Goal: Navigation & Orientation: Find specific page/section

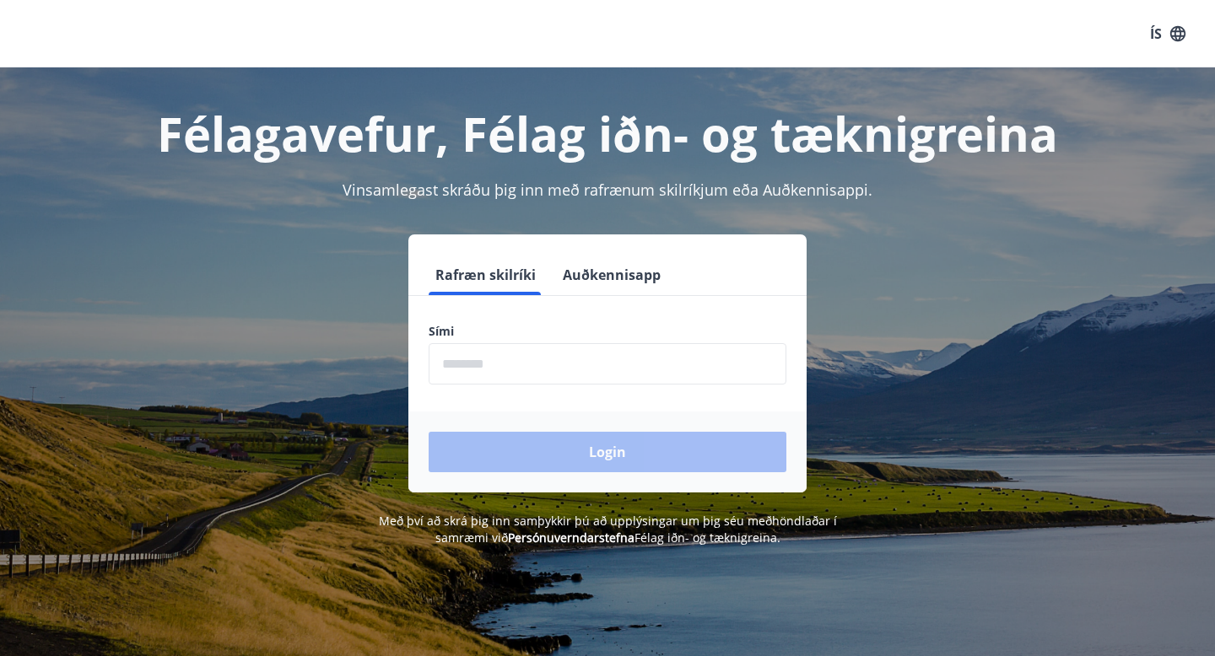
click at [567, 365] on input "phone" at bounding box center [608, 363] width 358 height 41
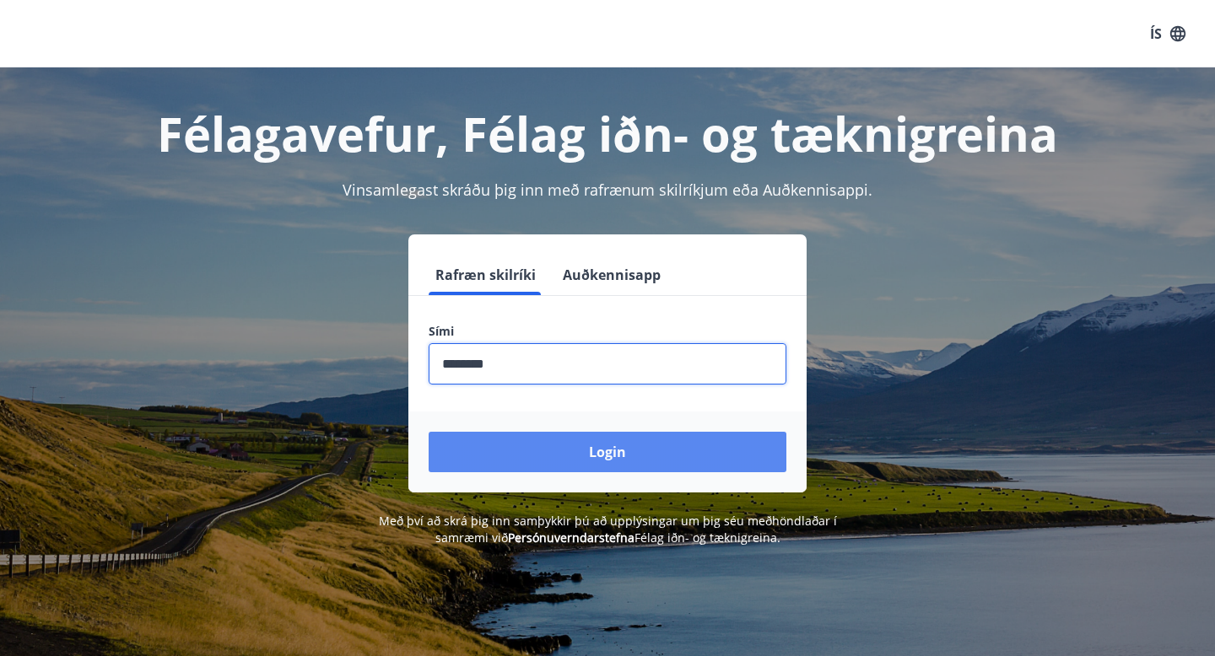
type input "********"
click at [634, 438] on button "Login" at bounding box center [608, 452] width 358 height 40
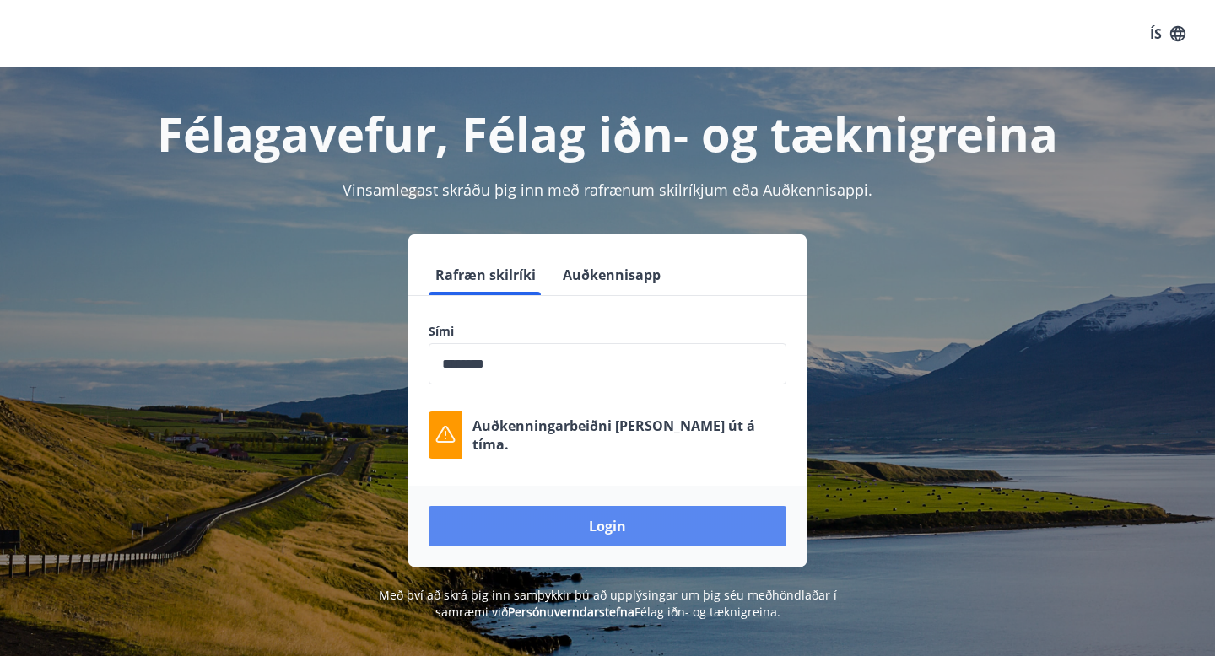
scroll to position [107, 0]
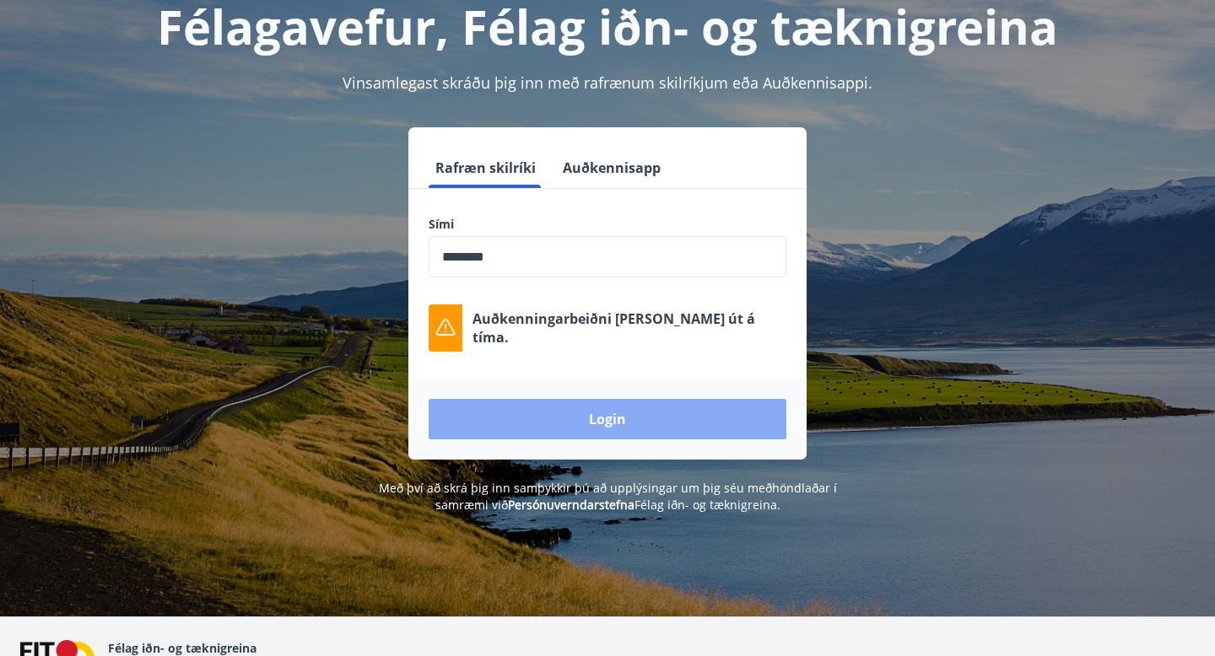
click at [637, 420] on button "Login" at bounding box center [608, 419] width 358 height 40
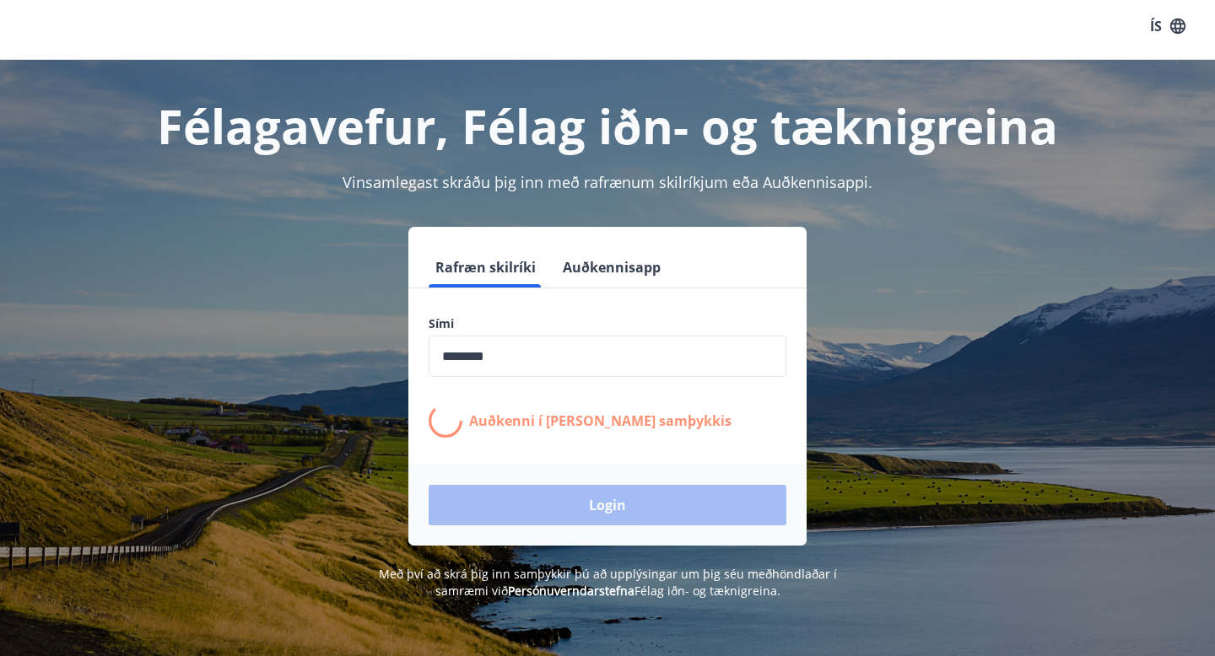
scroll to position [0, 0]
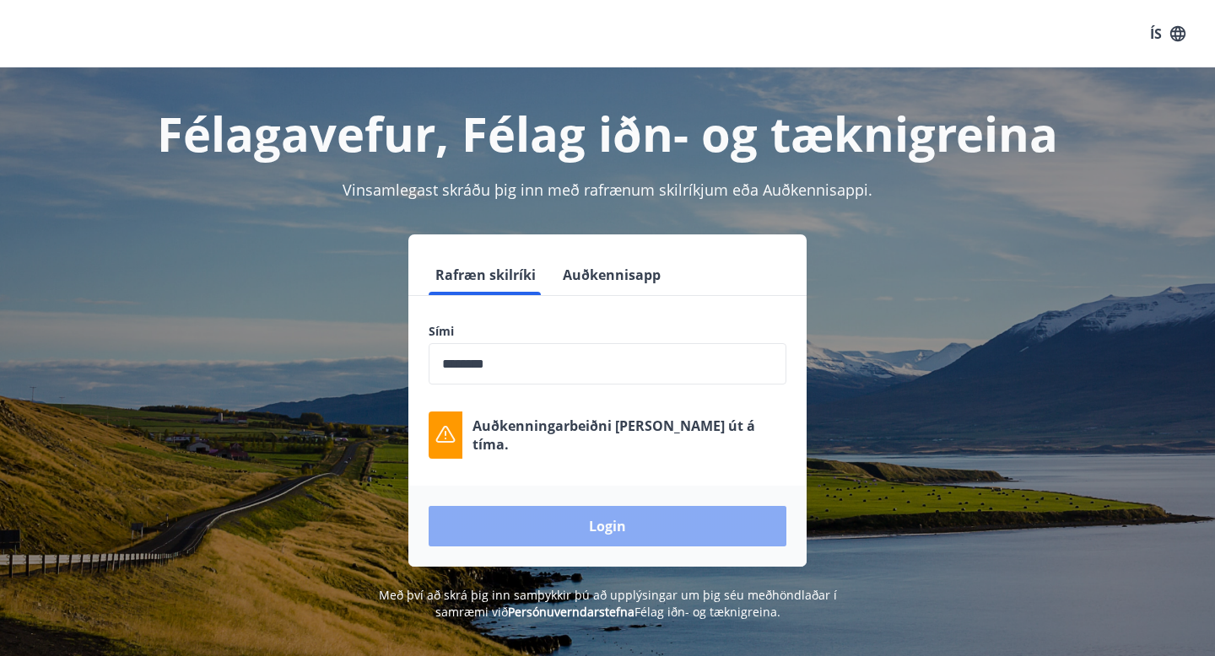
click at [643, 529] on button "Login" at bounding box center [608, 526] width 358 height 40
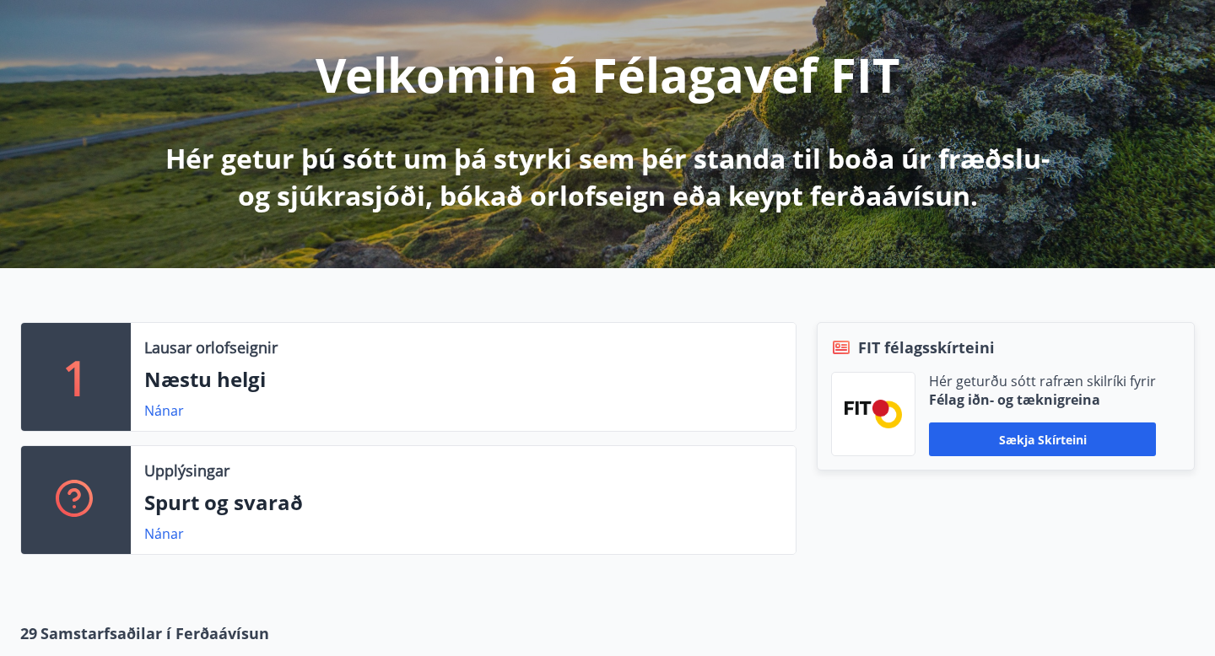
scroll to position [192, 0]
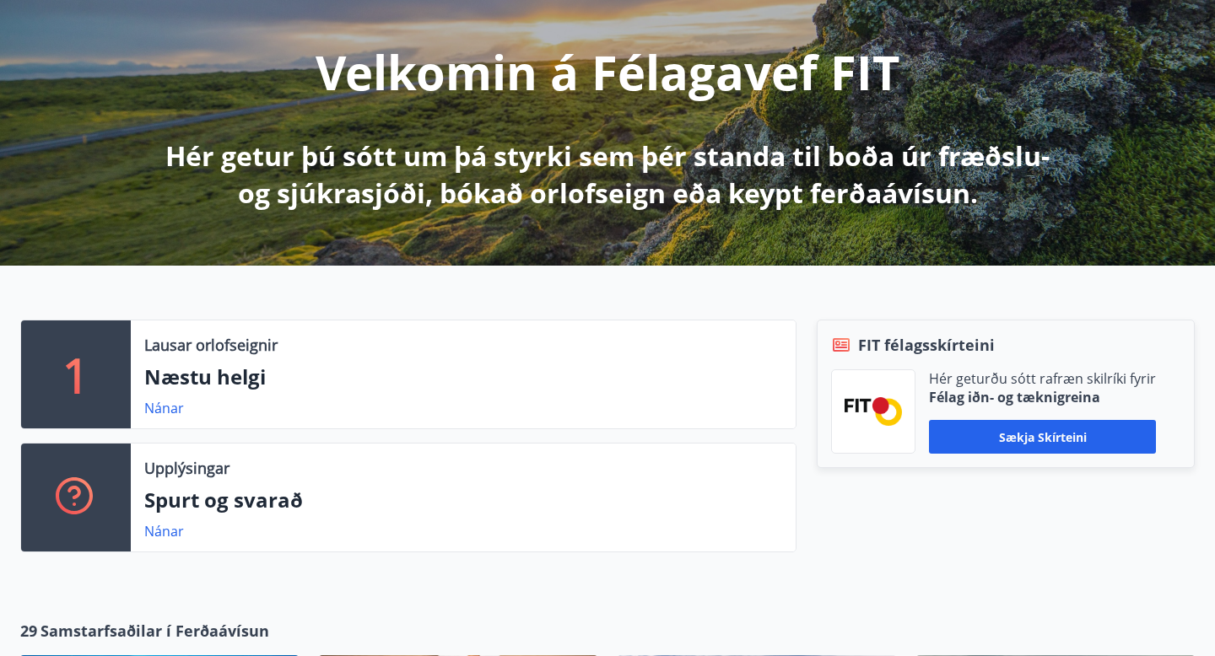
click at [188, 379] on p "Næstu helgi" at bounding box center [463, 377] width 638 height 29
click at [165, 404] on link "Nánar" at bounding box center [164, 408] width 40 height 19
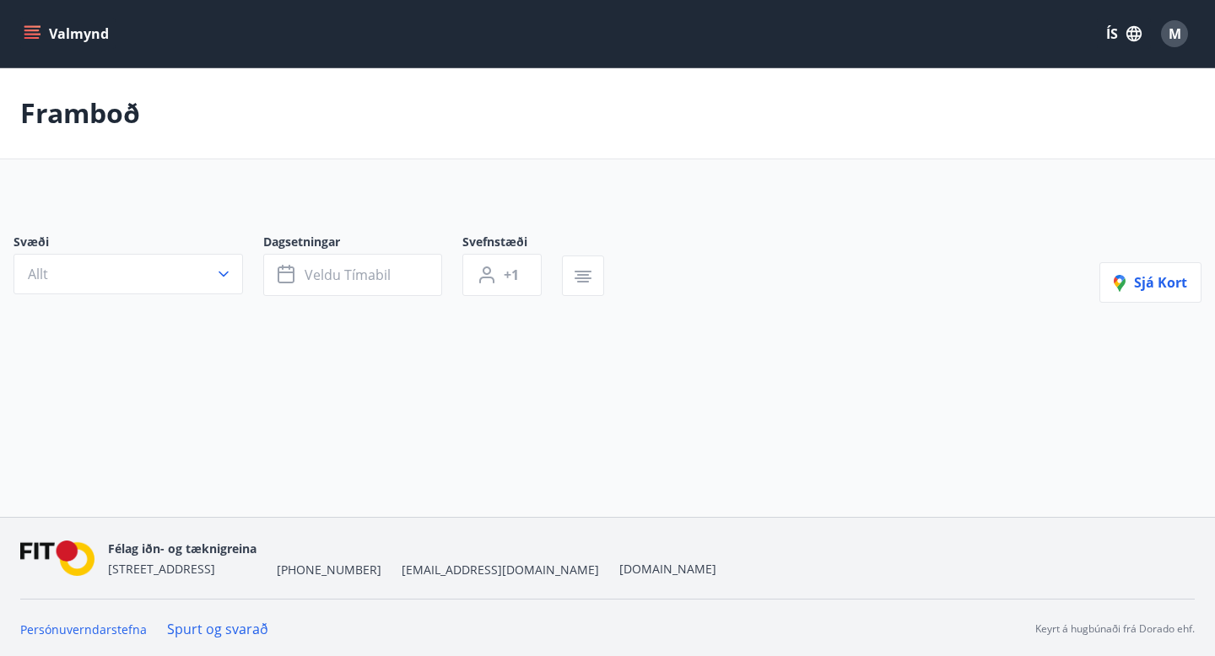
type input "*"
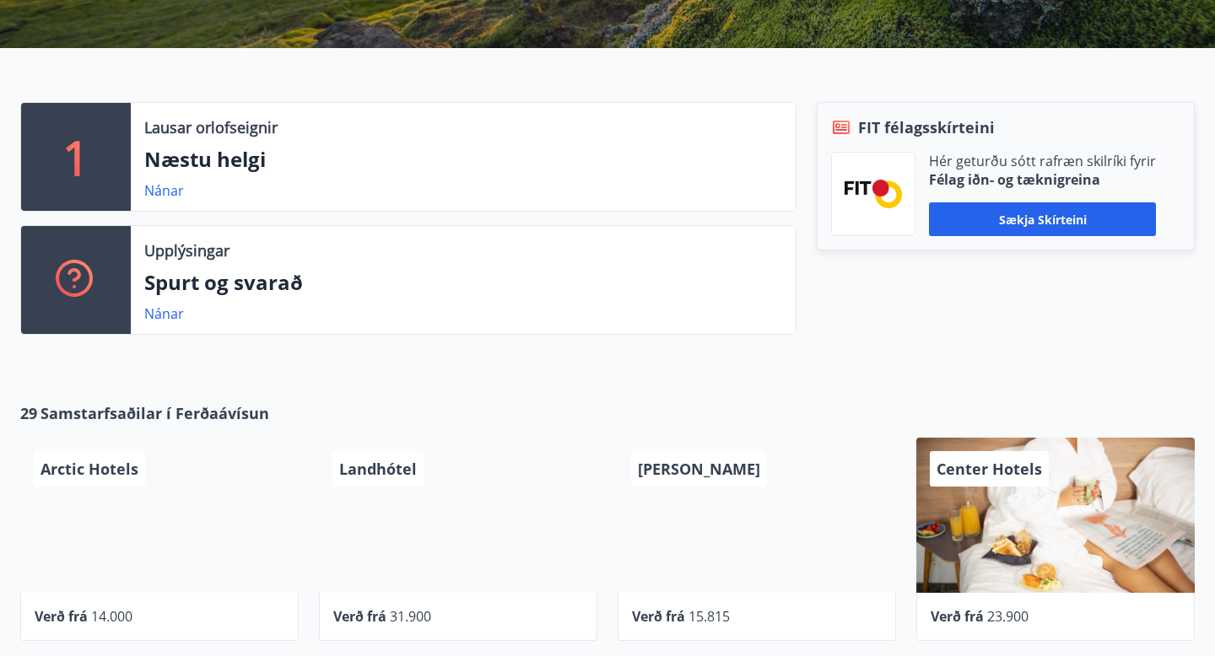
scroll to position [522, 0]
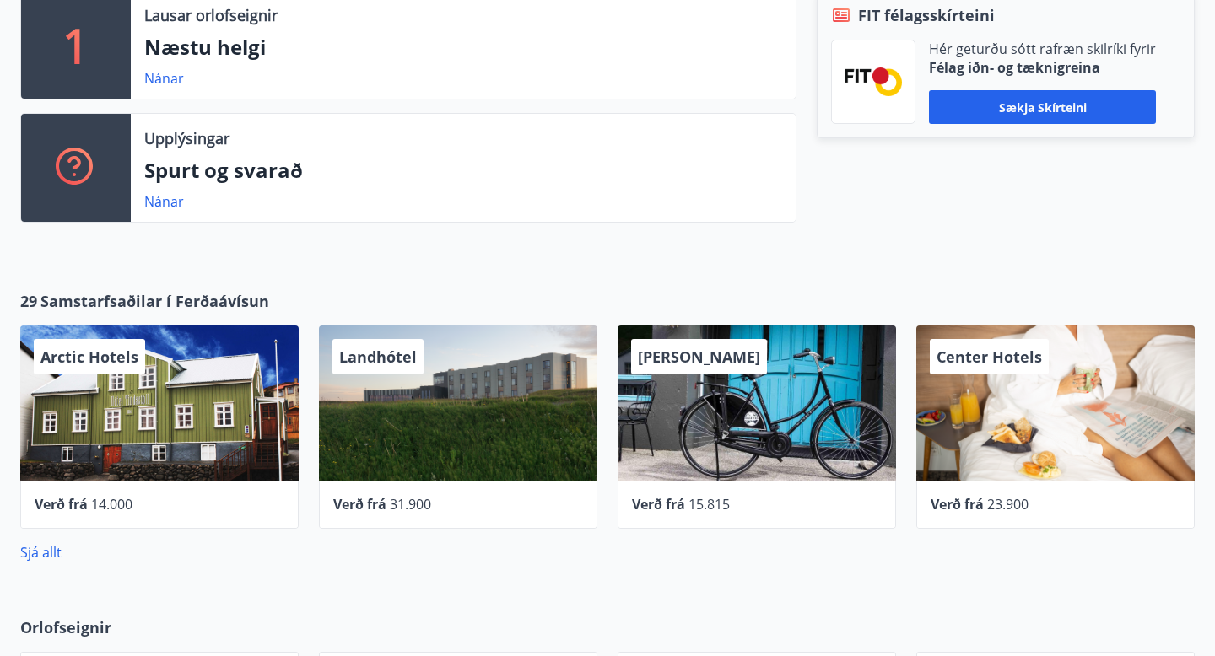
click at [1012, 465] on div "Center Hotels" at bounding box center [1055, 403] width 278 height 155
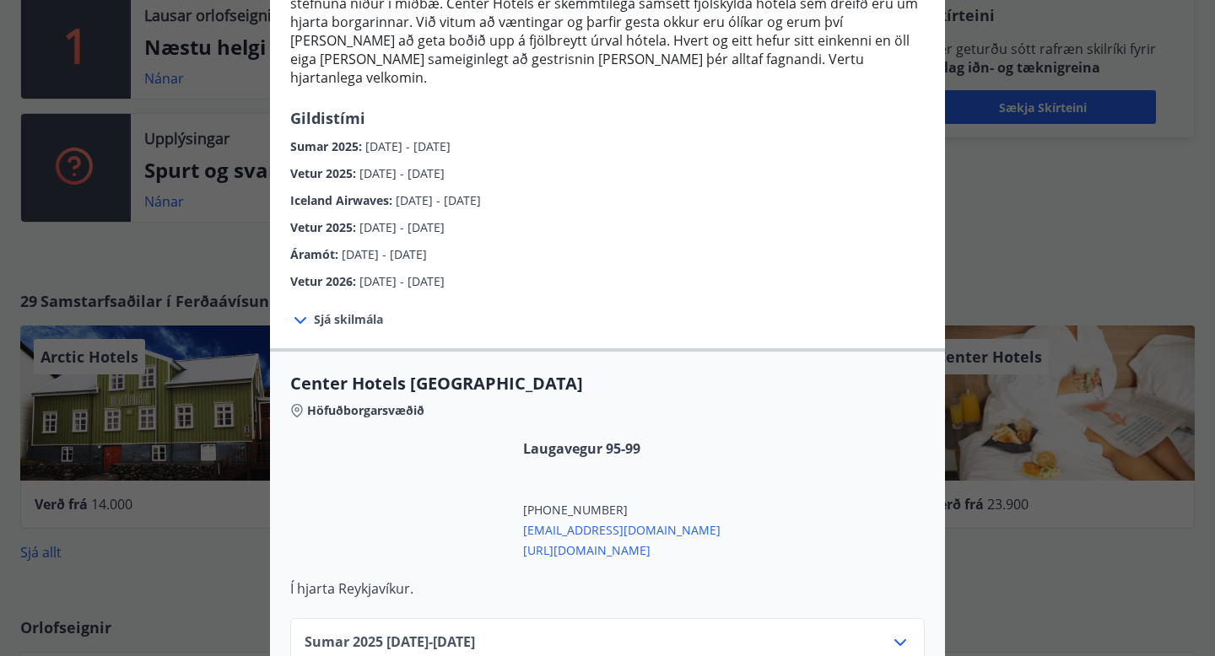
scroll to position [275, 0]
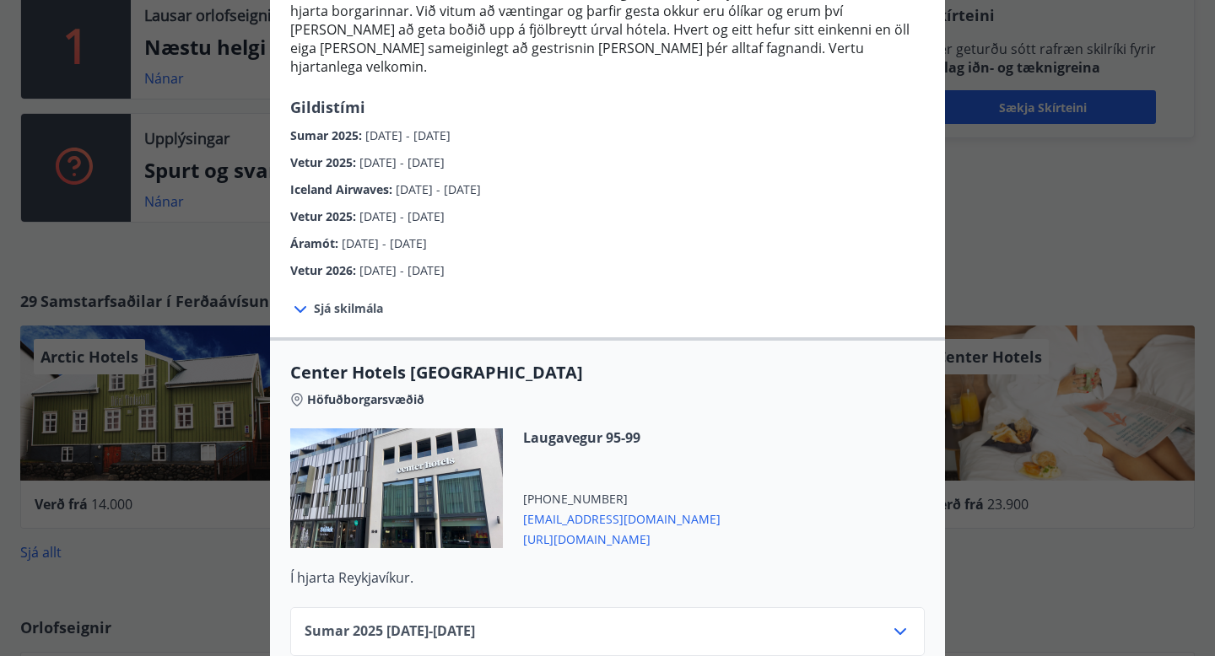
click at [445, 458] on div at bounding box center [396, 489] width 213 height 120
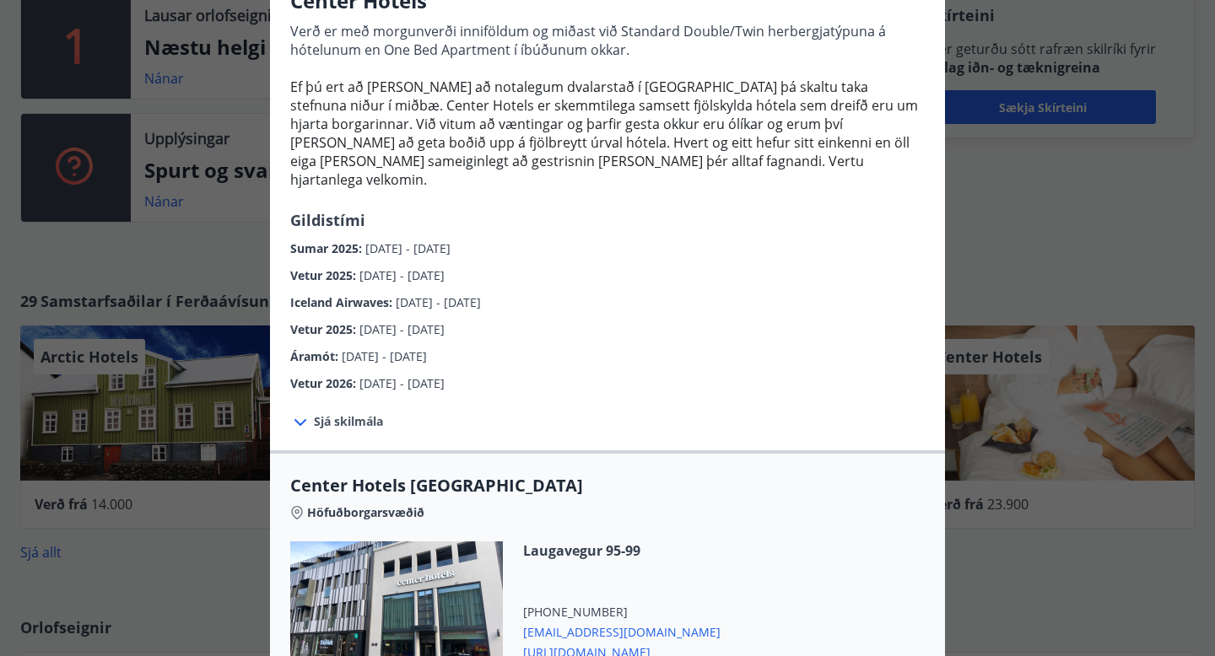
scroll to position [0, 0]
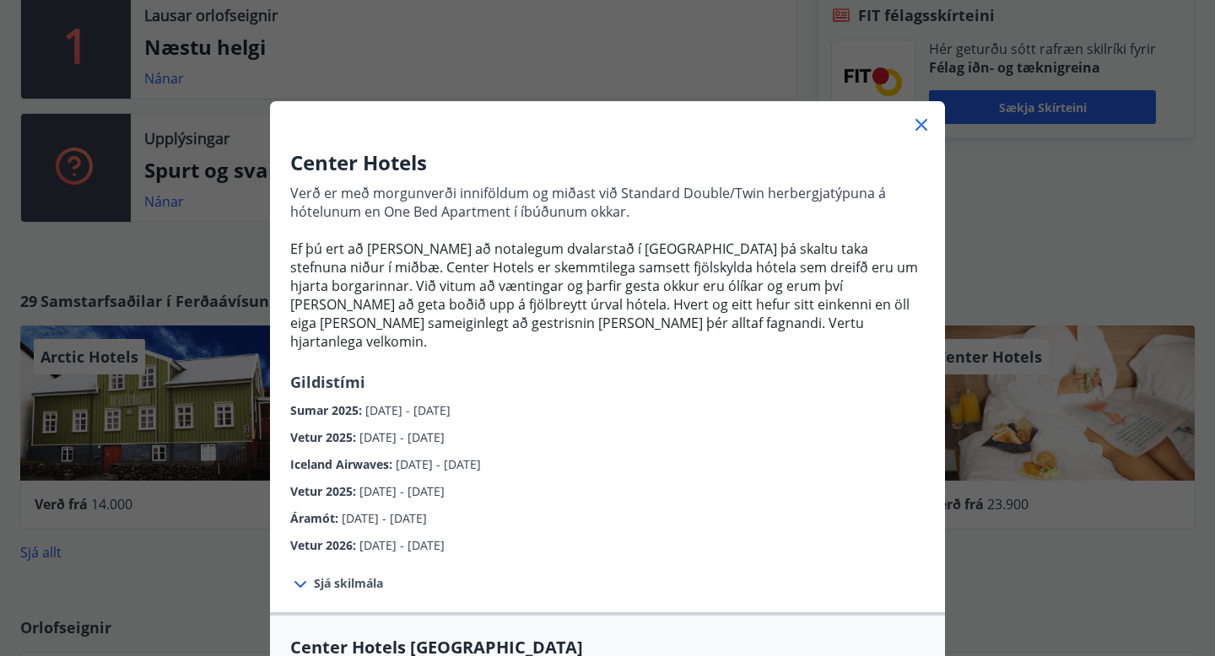
click at [912, 124] on icon at bounding box center [921, 125] width 20 height 20
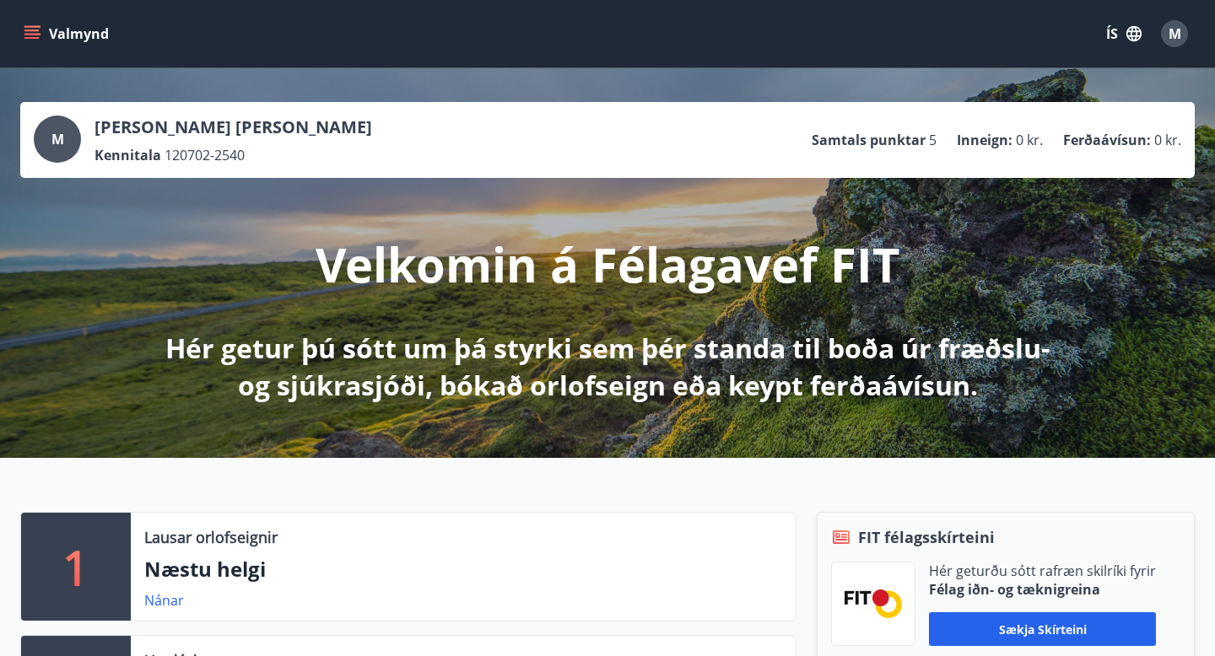
click at [43, 32] on button "Valmynd" at bounding box center [67, 34] width 95 height 30
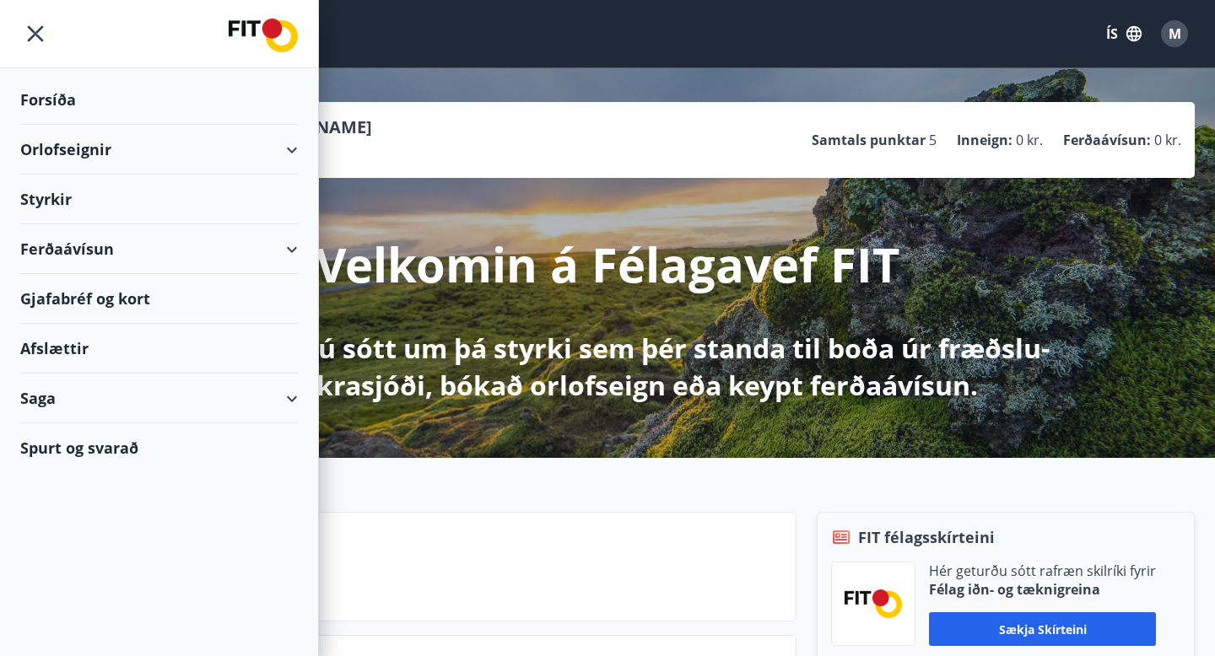
click at [68, 125] on div "Styrkir" at bounding box center [159, 100] width 278 height 50
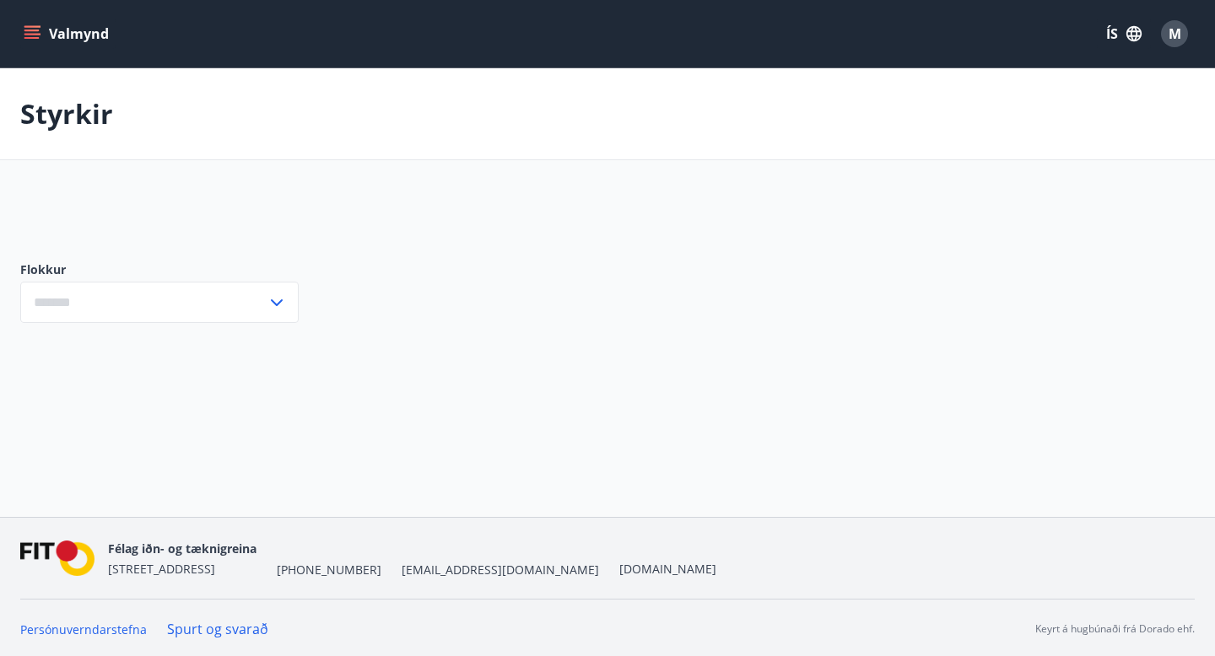
type input "***"
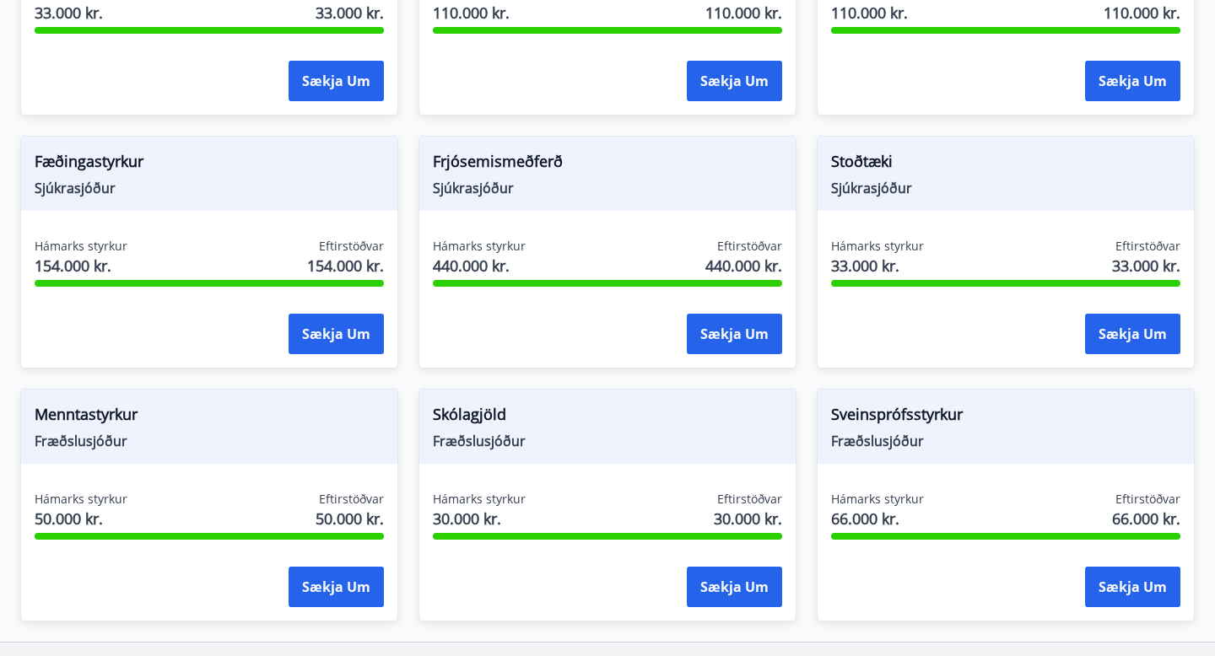
scroll to position [1302, 0]
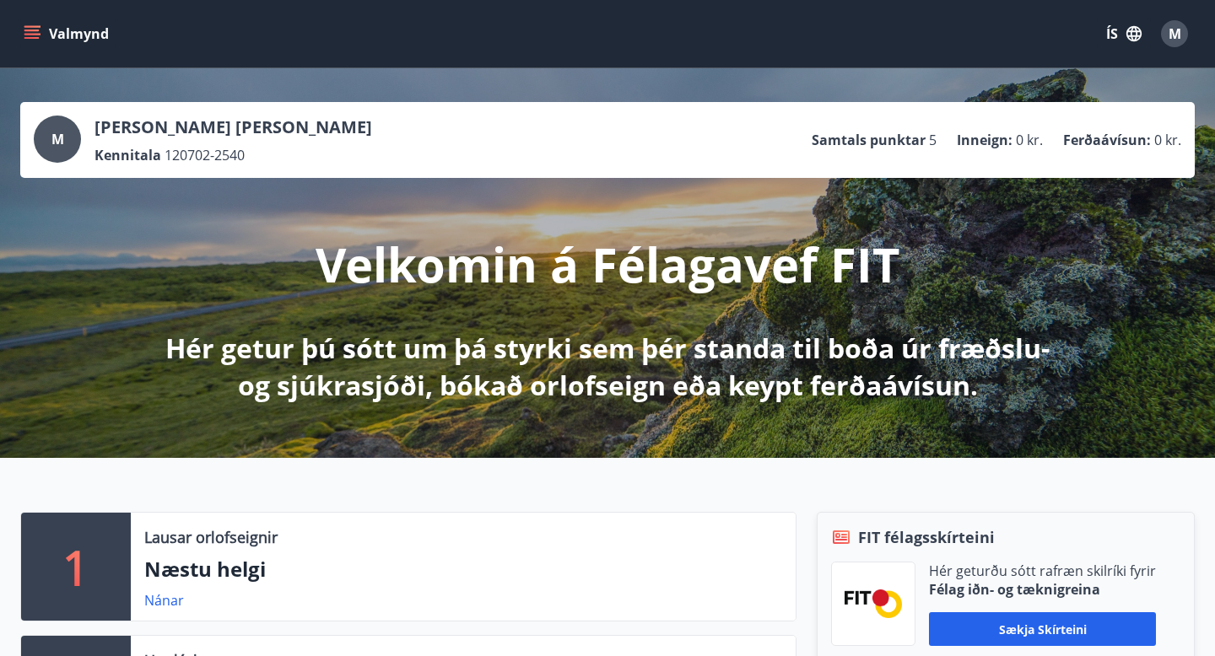
click at [25, 42] on button "Valmynd" at bounding box center [67, 34] width 95 height 30
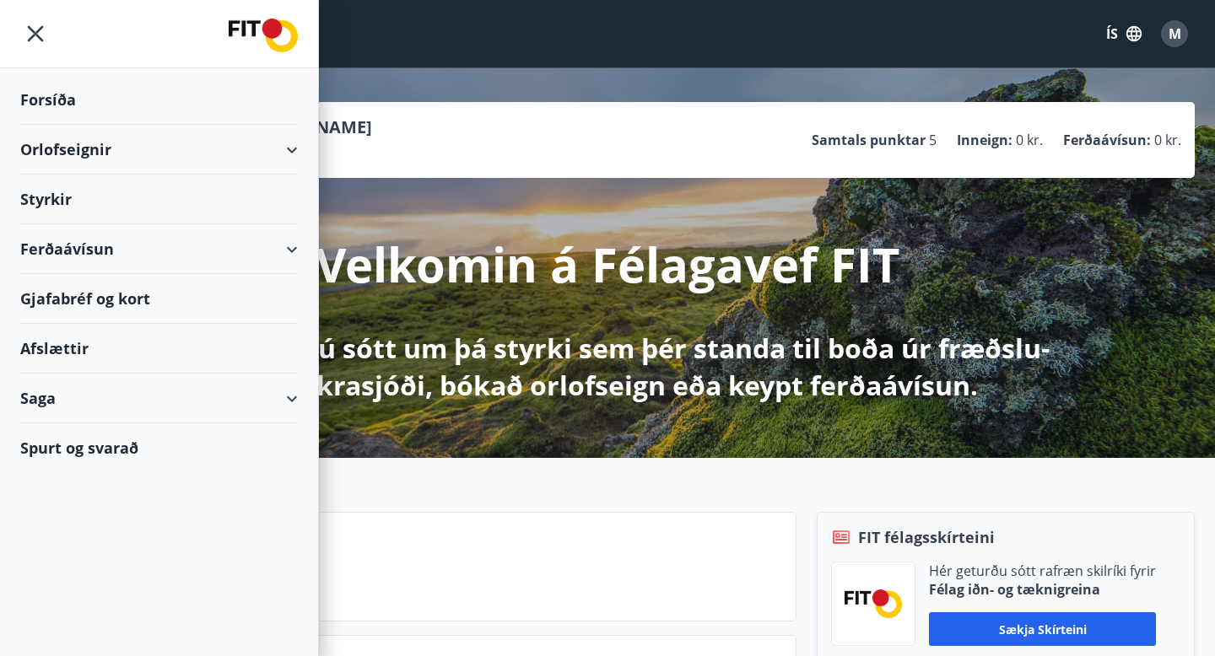
click at [48, 125] on div "Styrkir" at bounding box center [159, 100] width 278 height 50
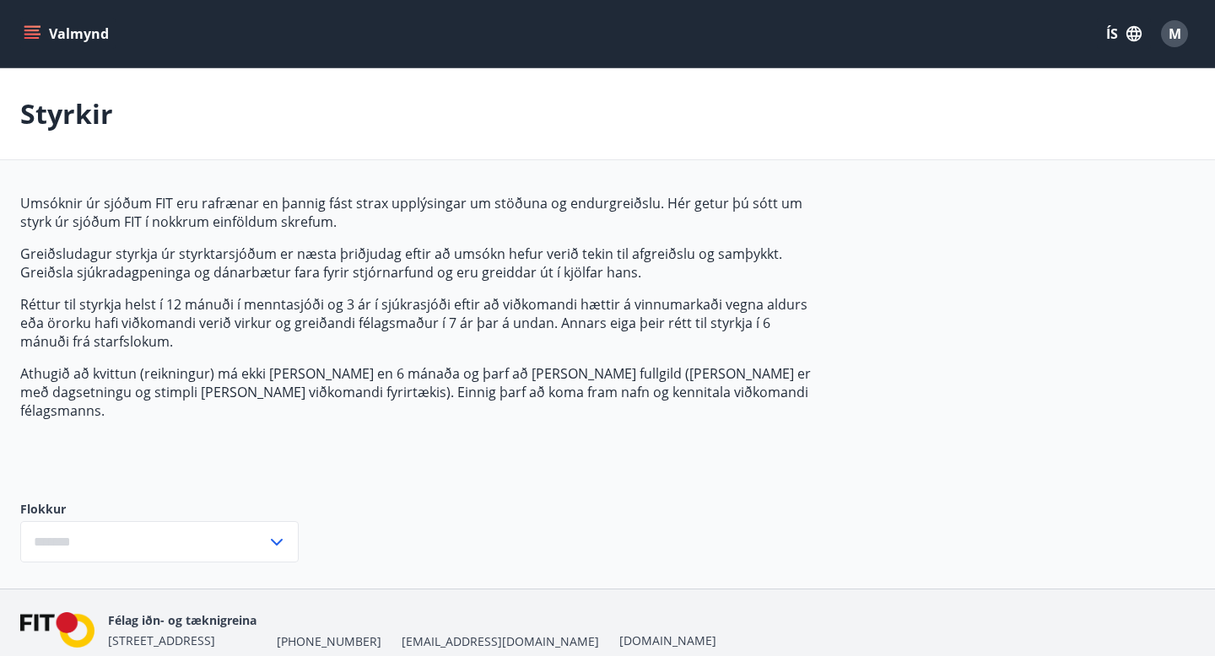
type input "***"
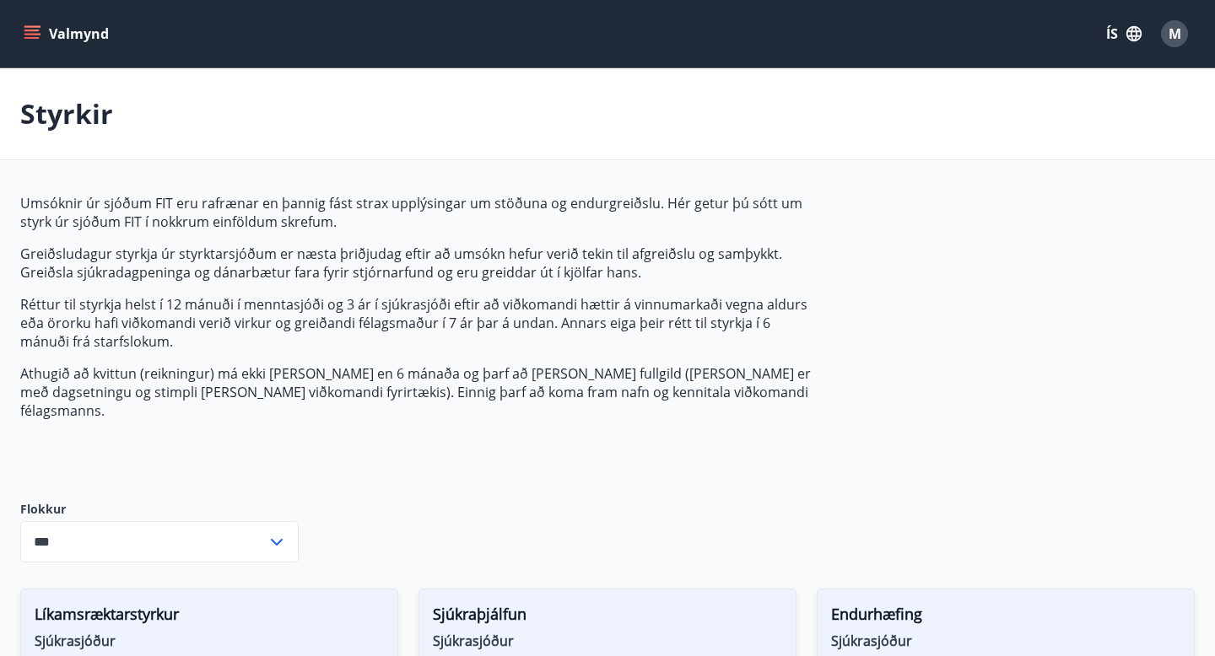
click at [50, 34] on button "Valmynd" at bounding box center [67, 34] width 95 height 30
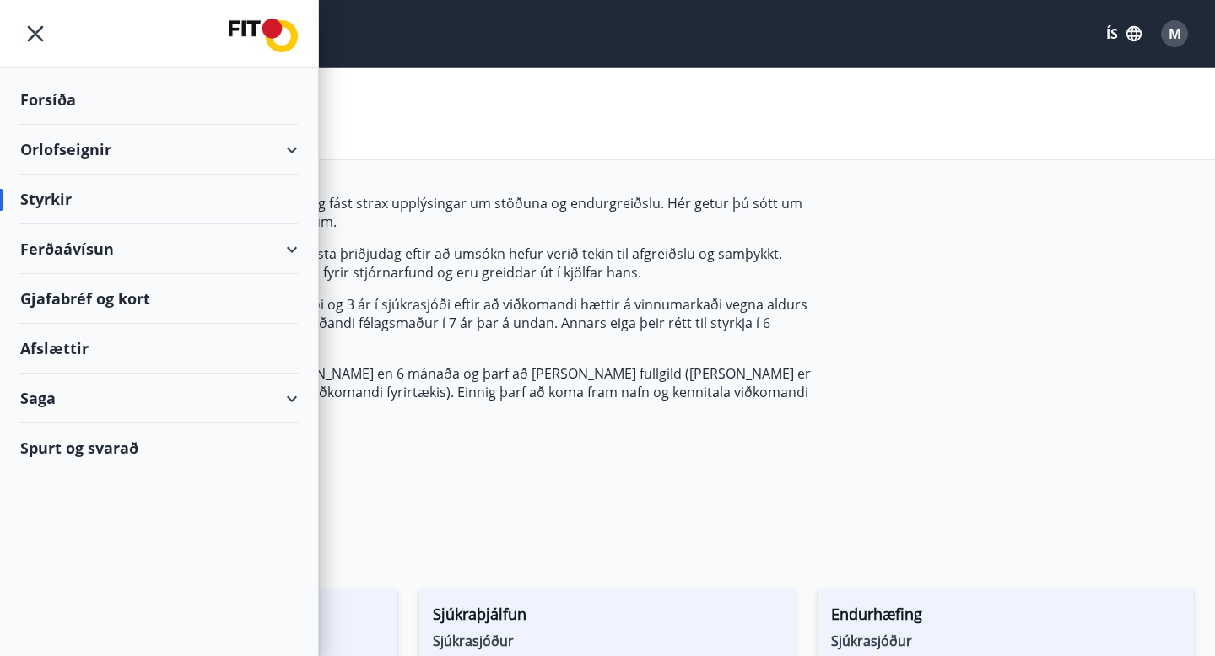
click at [89, 153] on div "Orlofseignir" at bounding box center [159, 150] width 278 height 50
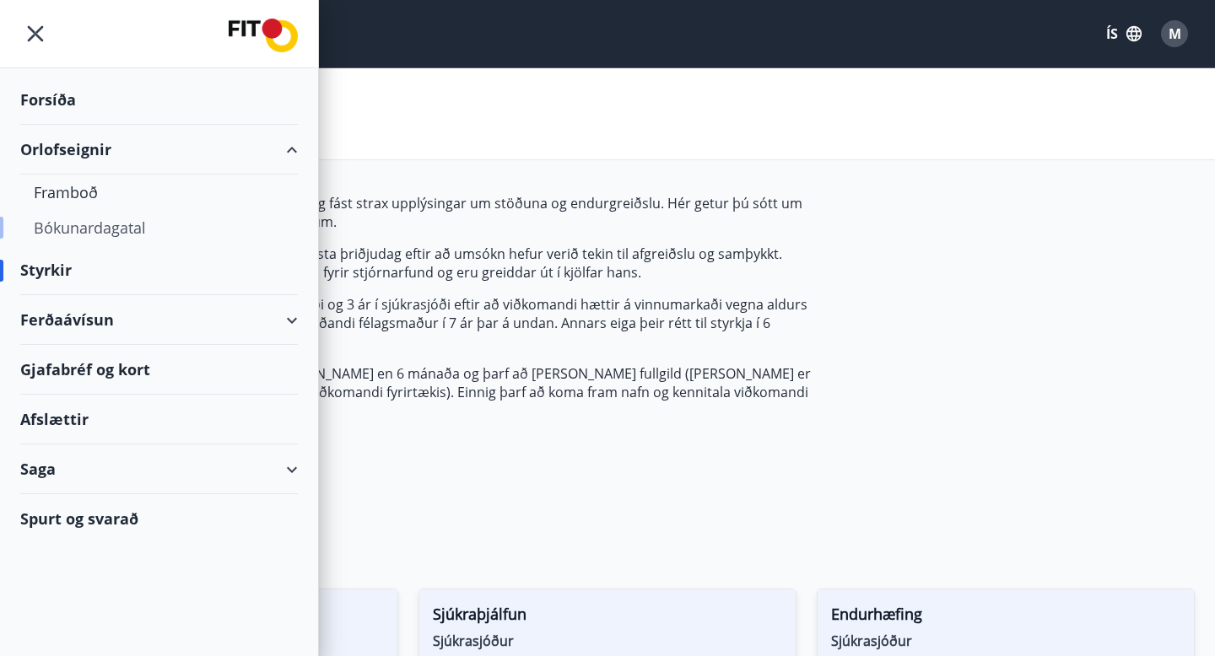
click at [112, 231] on div "Bókunardagatal" at bounding box center [159, 227] width 251 height 35
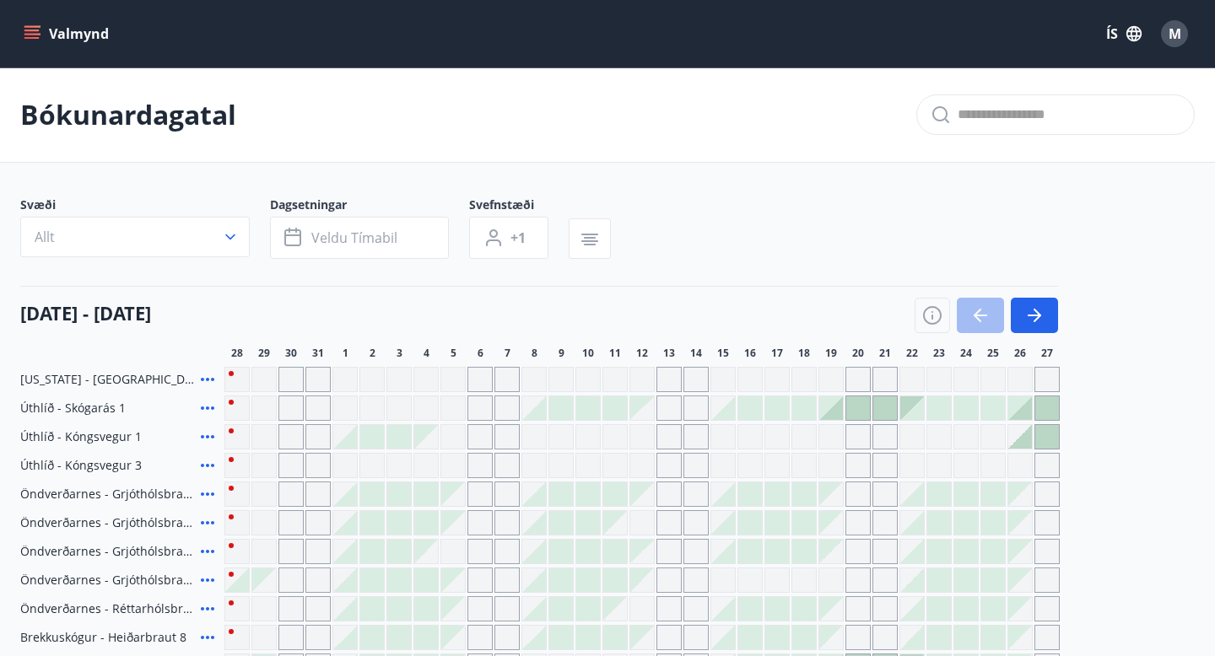
click at [312, 379] on div "Gráir dagar eru ekki bókanlegir" at bounding box center [317, 379] width 25 height 25
click at [344, 380] on div "Gráir dagar eru ekki bókanlegir" at bounding box center [344, 379] width 25 height 25
click at [360, 382] on div "Gráir dagar eru ekki bókanlegir" at bounding box center [371, 379] width 25 height 25
click at [89, 106] on p "Bókunardagatal" at bounding box center [128, 114] width 216 height 37
click at [75, 43] on button "Valmynd" at bounding box center [67, 34] width 95 height 30
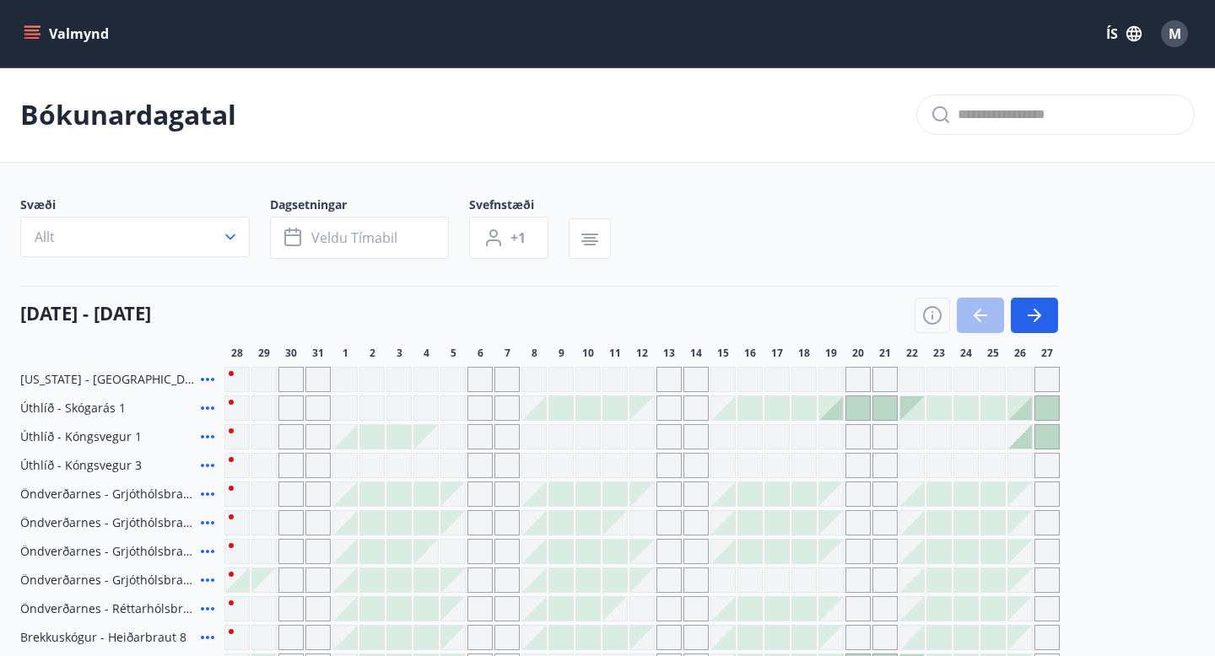
click at [43, 39] on button "Valmynd" at bounding box center [67, 34] width 95 height 30
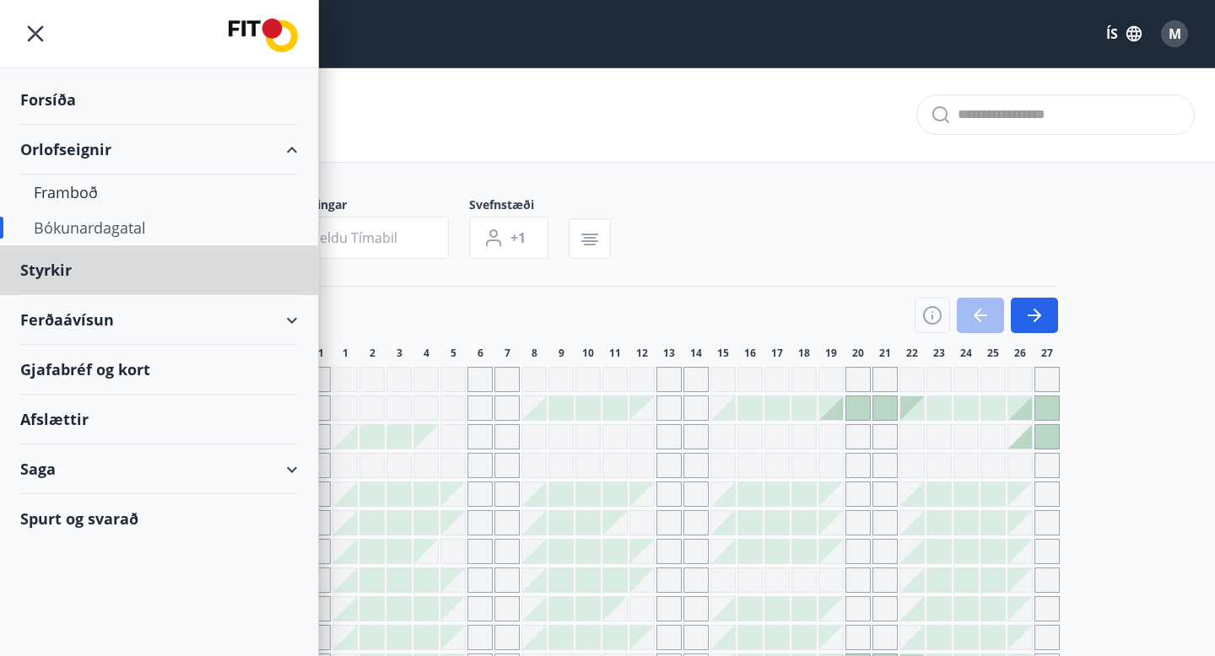
click at [77, 97] on div "Forsíða" at bounding box center [159, 100] width 278 height 50
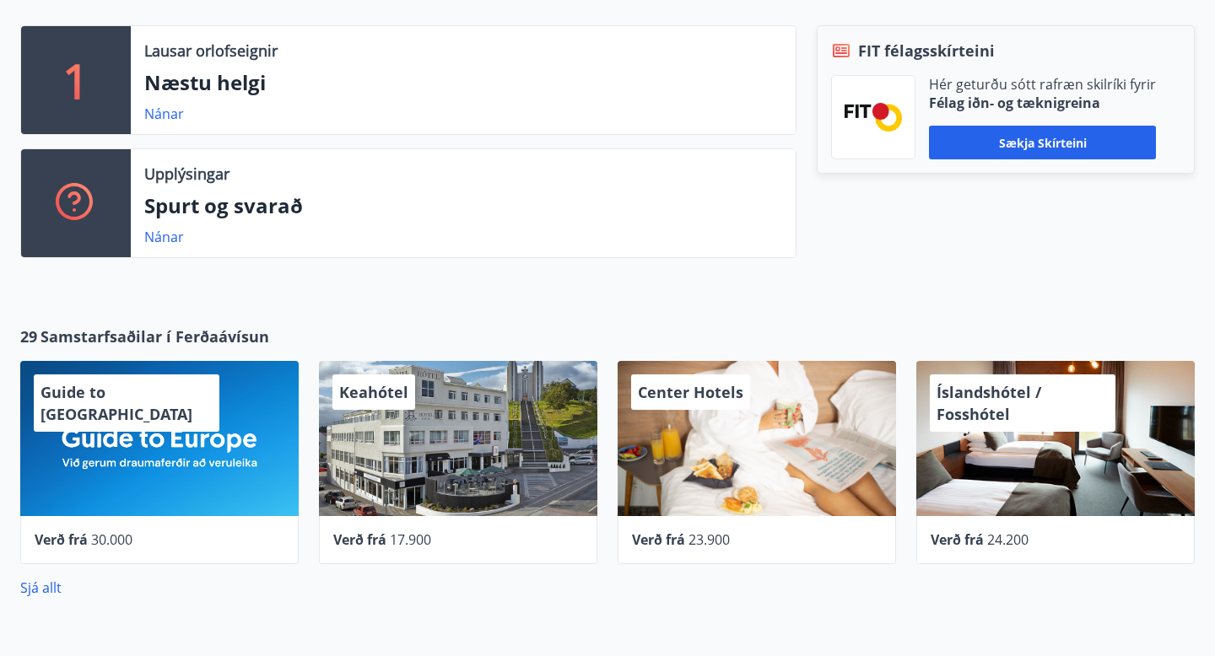
scroll to position [602, 0]
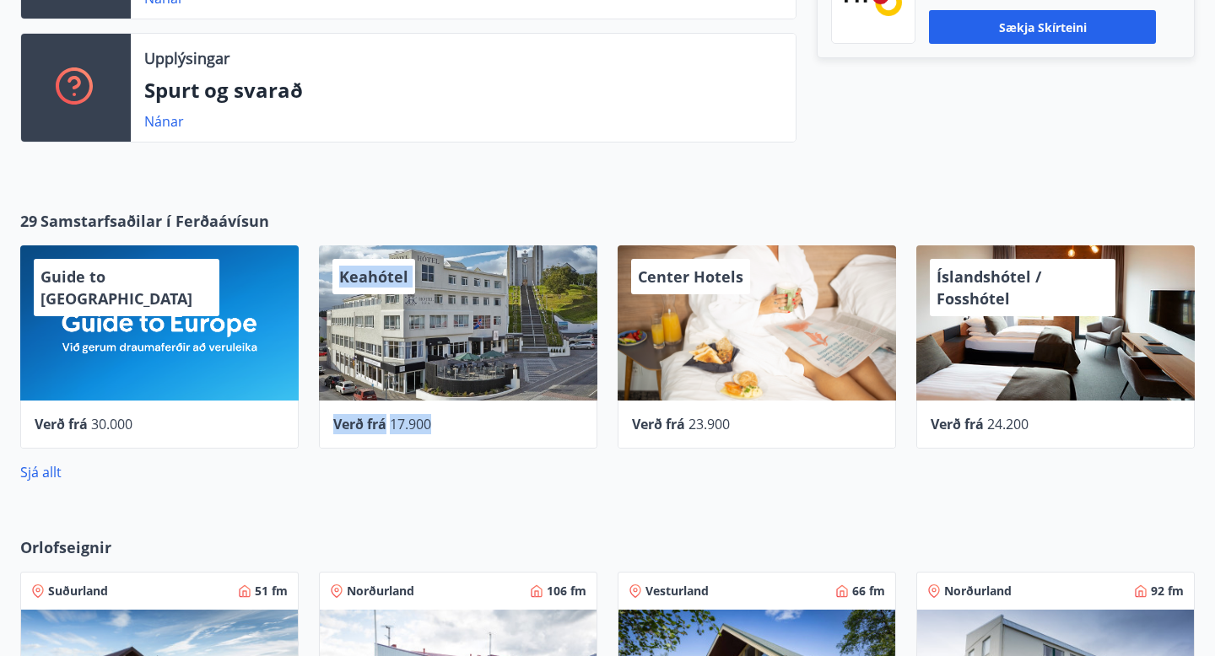
drag, startPoint x: 655, startPoint y: 367, endPoint x: 549, endPoint y: 360, distance: 105.7
click at [549, 360] on div "Guide to [GEOGRAPHIC_DATA] Verð frá 30.000 Keahótel Verð frá 17.900 Center Hote…" at bounding box center [597, 337] width 1195 height 224
click at [706, 375] on div "Center Hotels" at bounding box center [757, 322] width 278 height 155
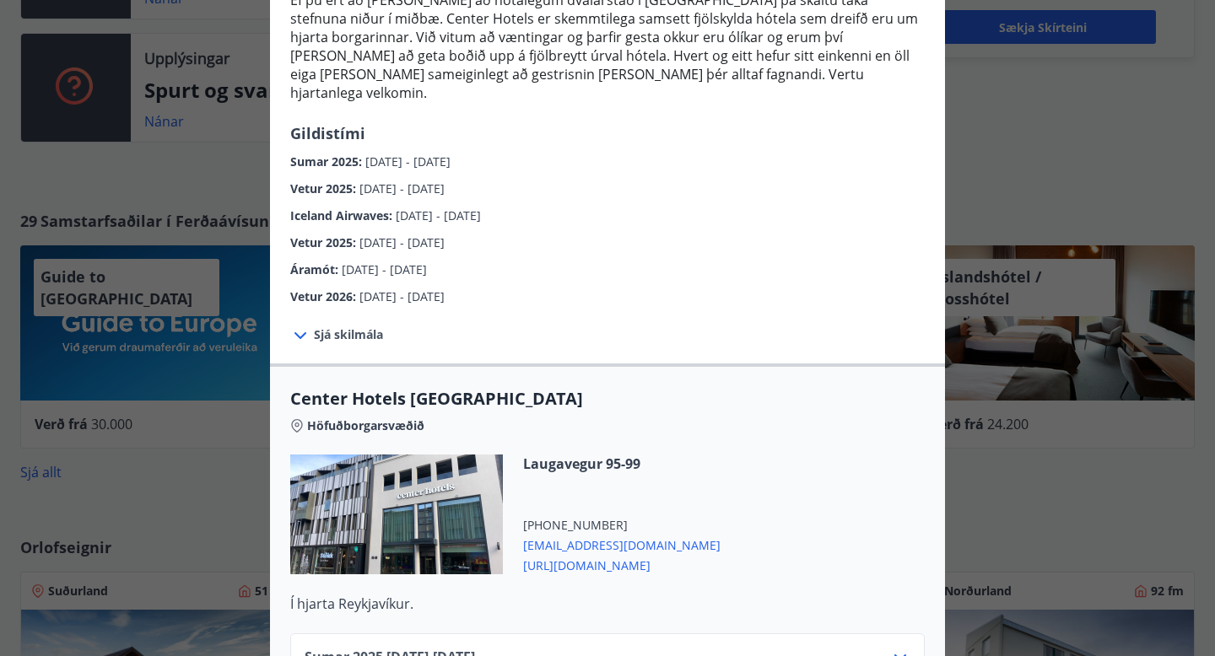
scroll to position [332, 0]
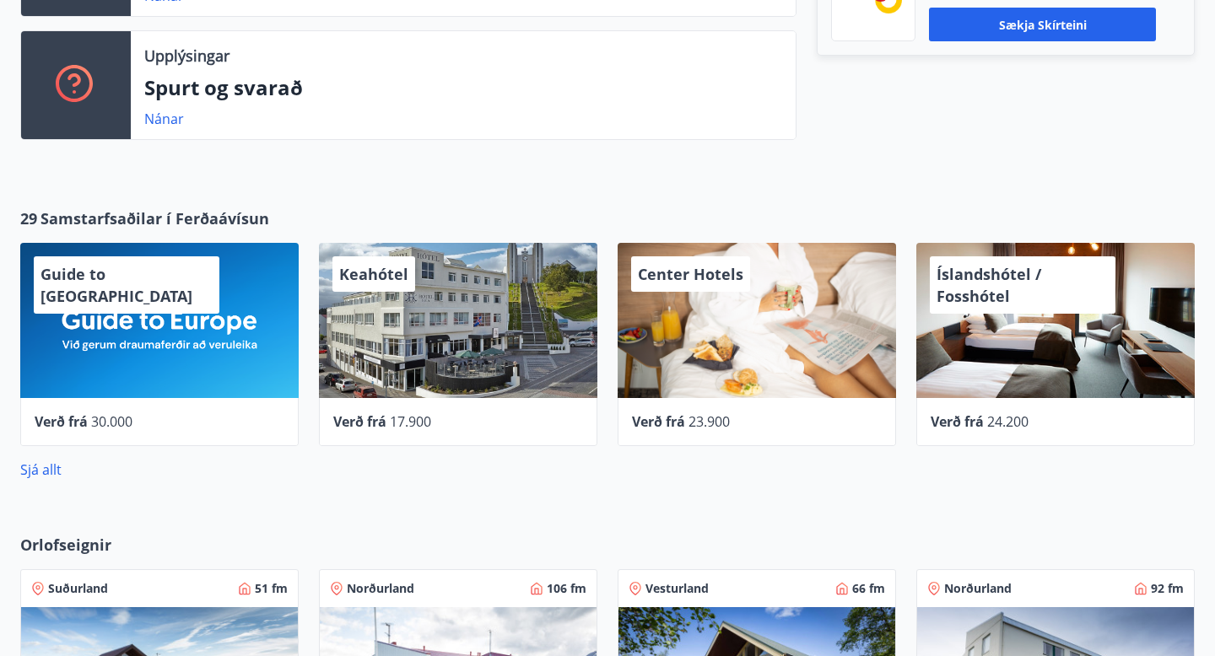
scroll to position [602, 0]
